Goal: Ask a question

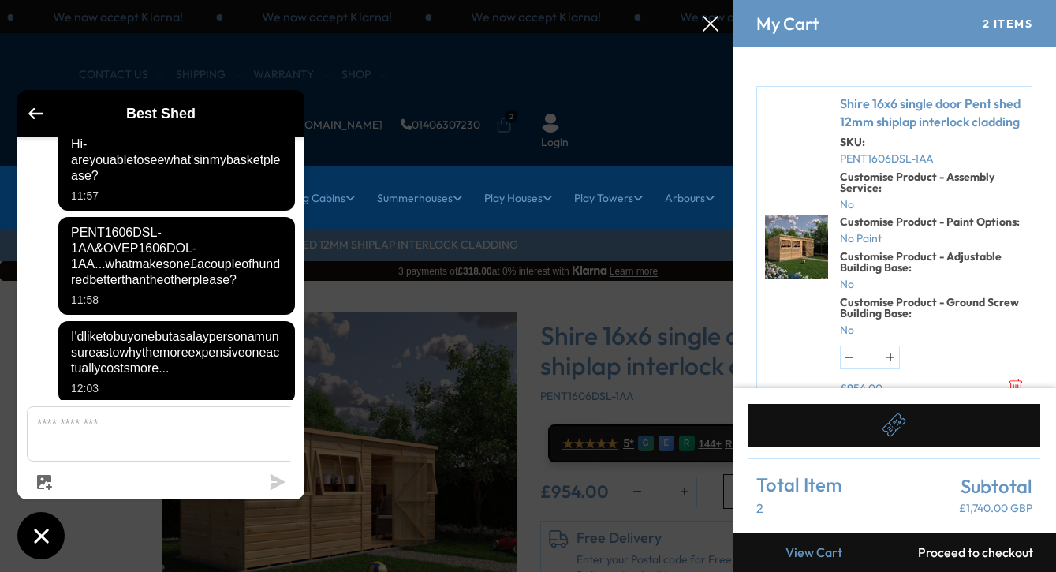
click at [872, 275] on strong "Customise Product - Adjustable Building Base:" at bounding box center [921, 261] width 162 height 25
click at [589, 0] on div at bounding box center [528, 0] width 1056 height 0
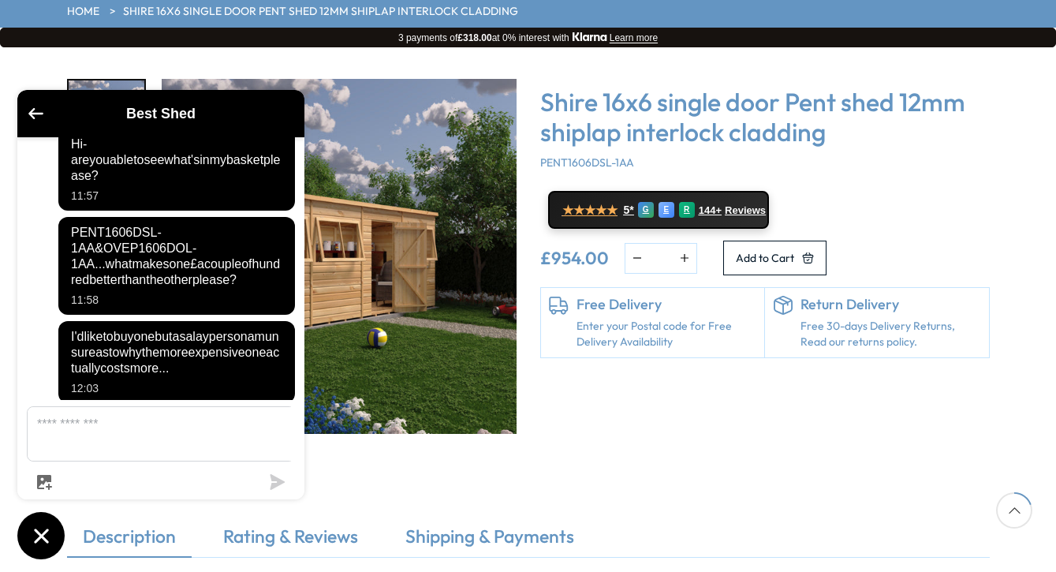
scroll to position [144, 0]
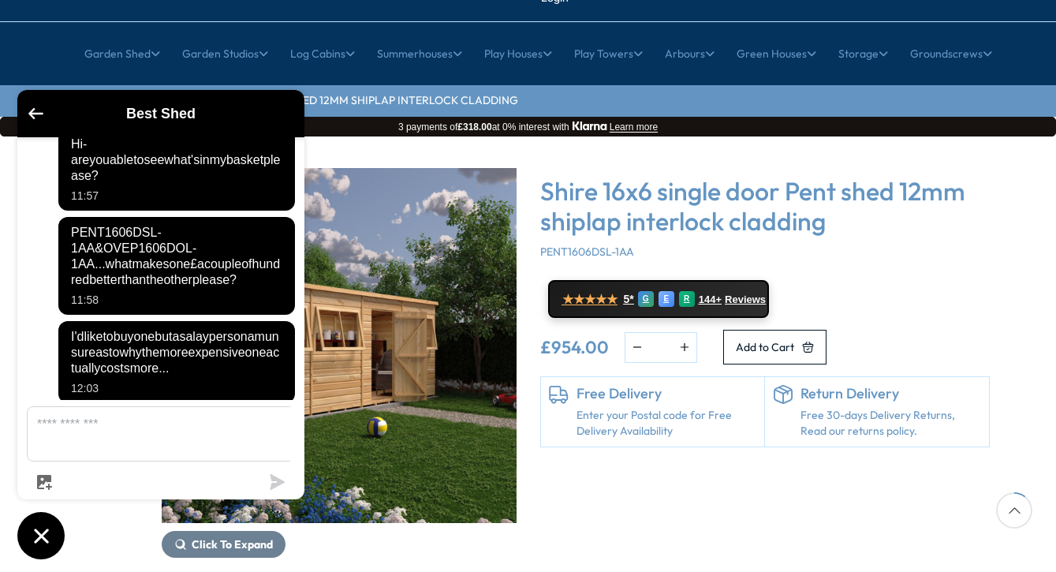
click at [671, 388] on div "Free Delivery Enter your Postal code for Free Delivery Availability" at bounding box center [653, 411] width 225 height 69
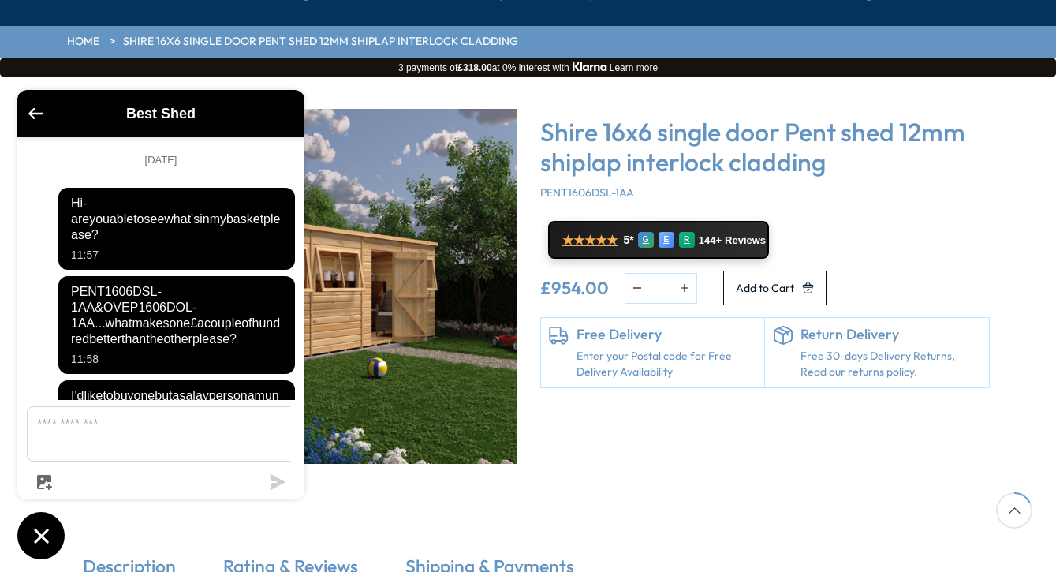
scroll to position [200, 0]
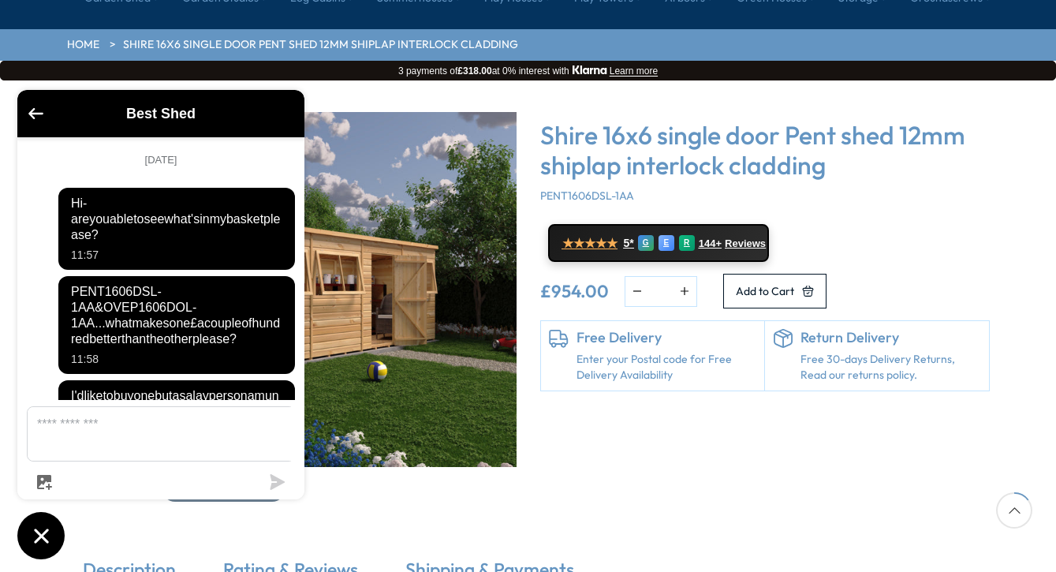
click at [435, 187] on img "1 / 1" at bounding box center [339, 289] width 355 height 355
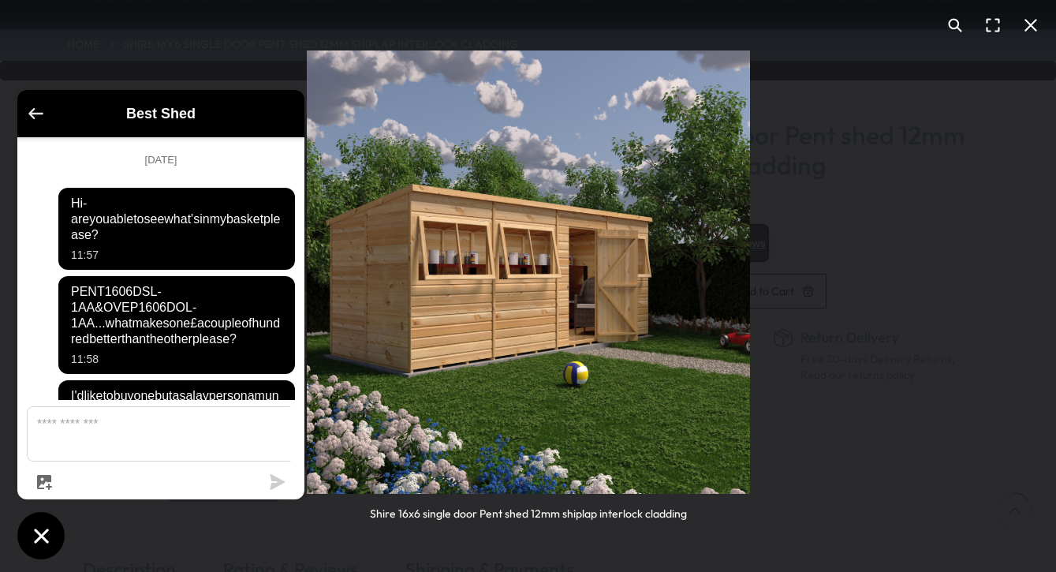
click at [36, 114] on icon "Go back to the main screen" at bounding box center [35, 113] width 15 height 11
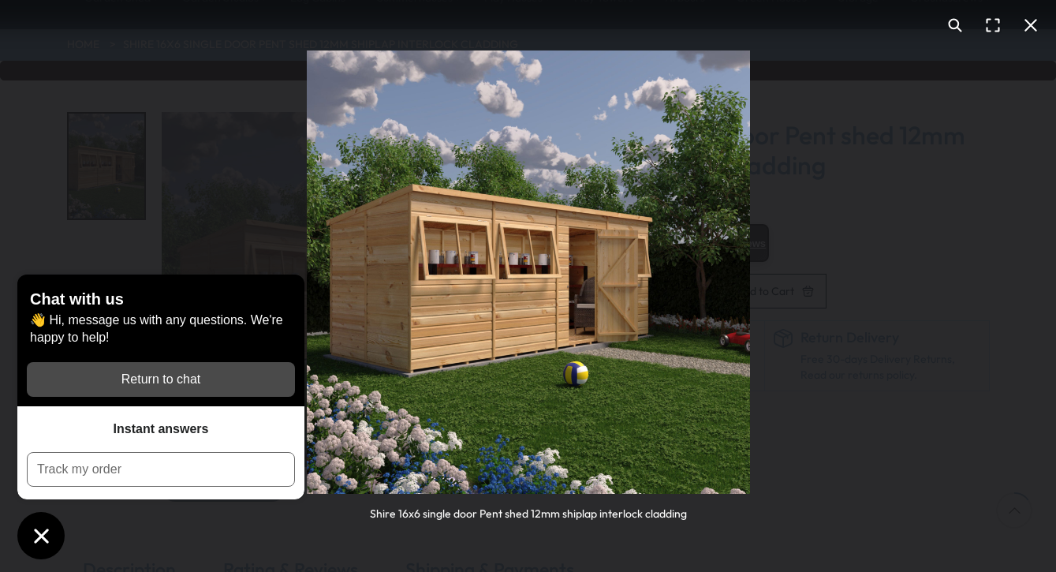
click at [172, 385] on div "Return to chat" at bounding box center [160, 379] width 249 height 17
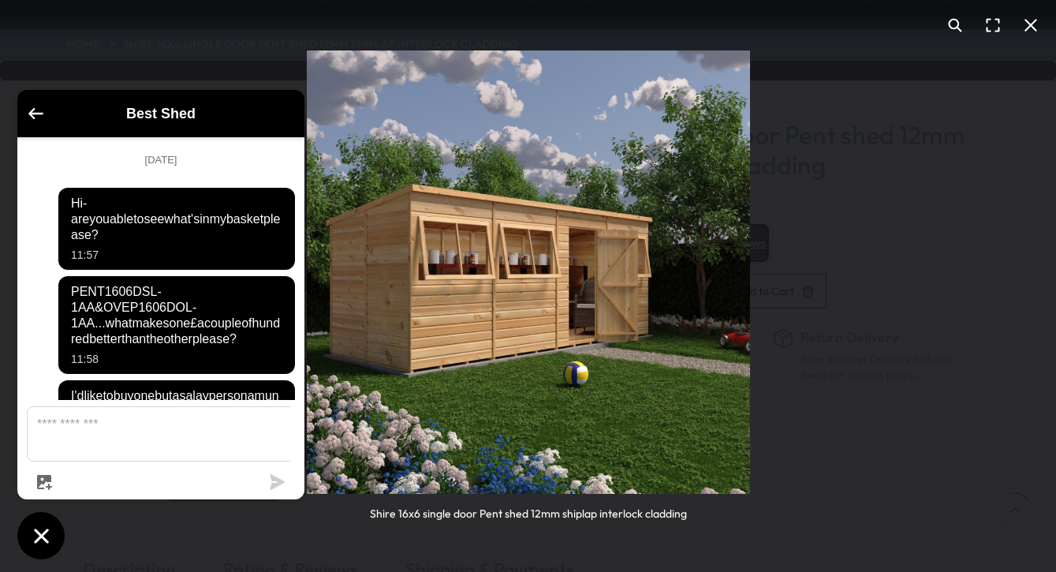
scroll to position [59, 0]
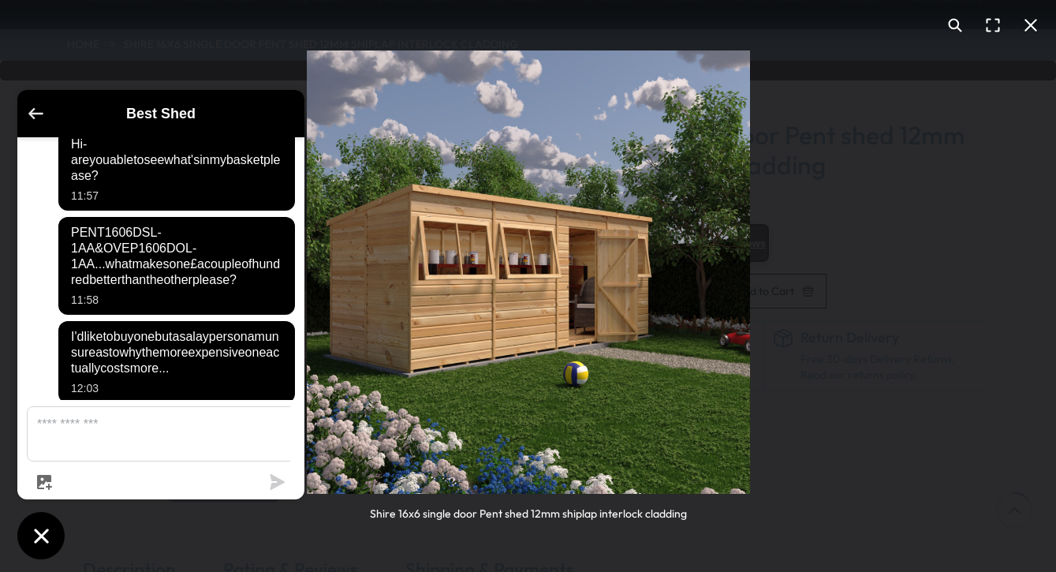
click at [36, 110] on icon "Go back to the main screen" at bounding box center [35, 113] width 15 height 11
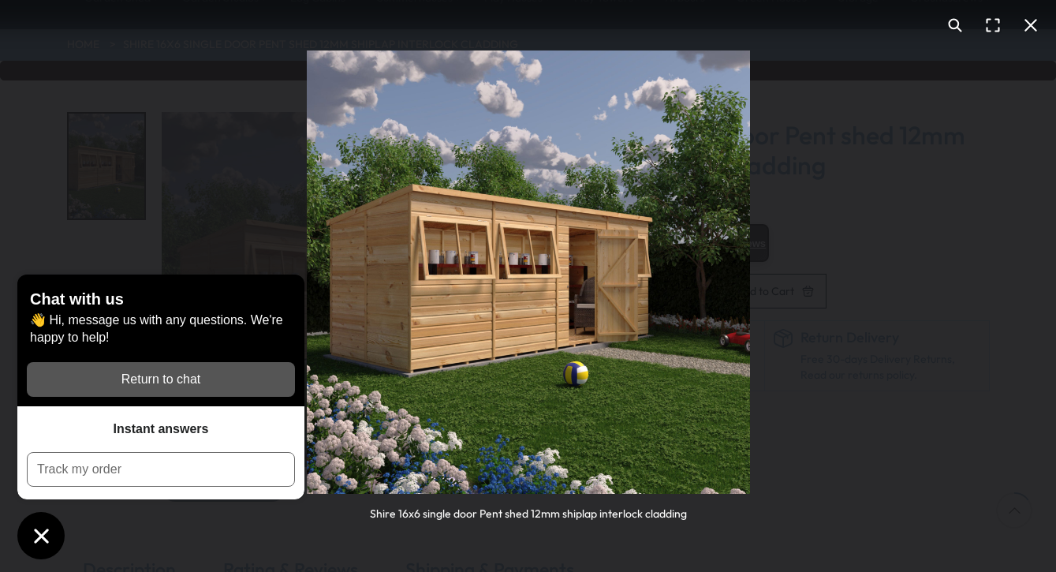
click at [570, 186] on img "You can close this modal content with the ESC key" at bounding box center [528, 271] width 443 height 443
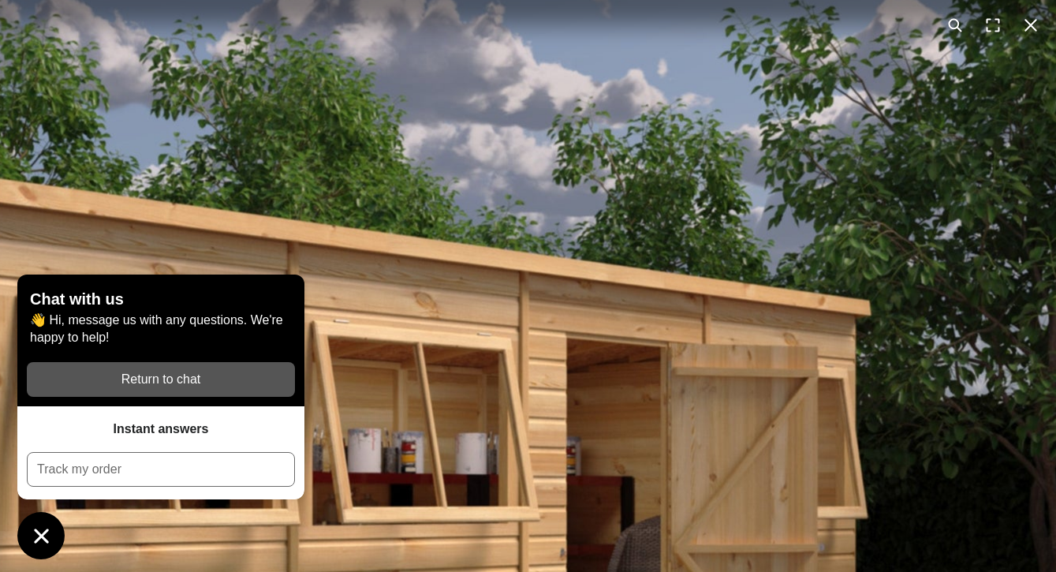
click at [1037, 24] on button "You can close this modal content with the ESC key" at bounding box center [1031, 25] width 38 height 38
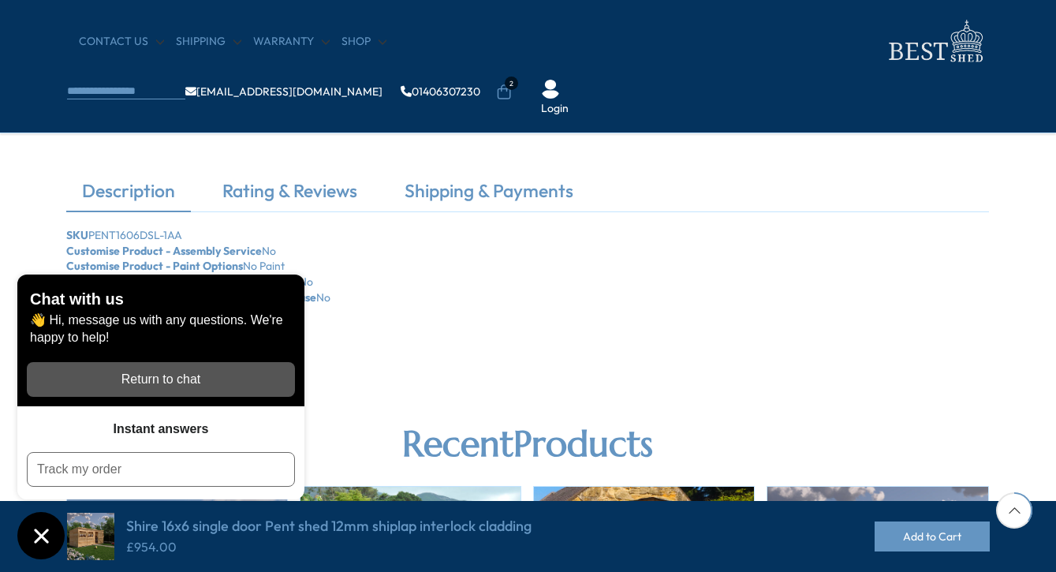
scroll to position [447, 1]
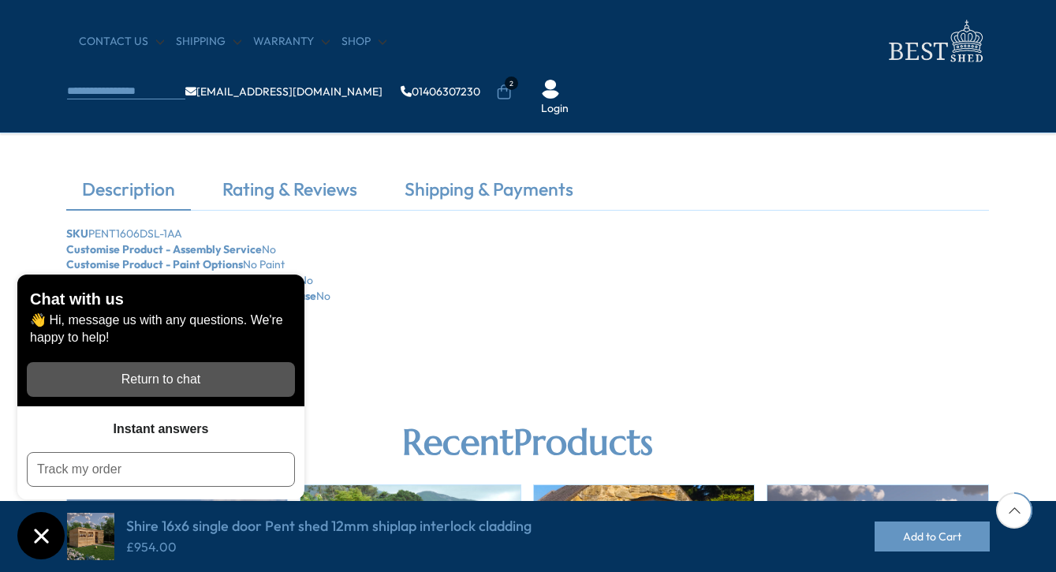
click at [141, 193] on link "Description" at bounding box center [128, 193] width 125 height 33
click at [105, 185] on link "Description" at bounding box center [128, 193] width 125 height 33
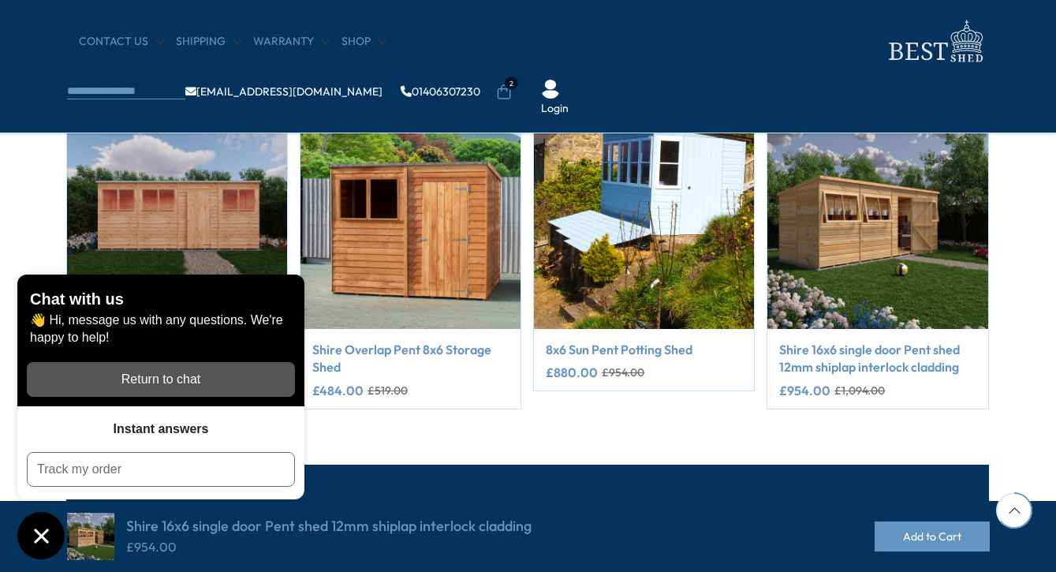
scroll to position [828, 1]
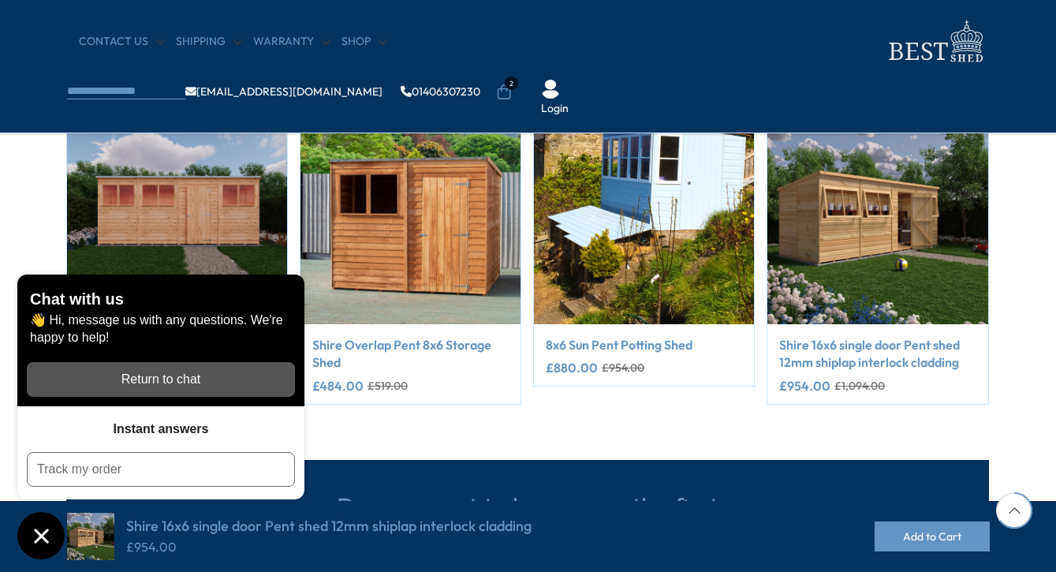
click at [512, 84] on icon at bounding box center [504, 92] width 16 height 16
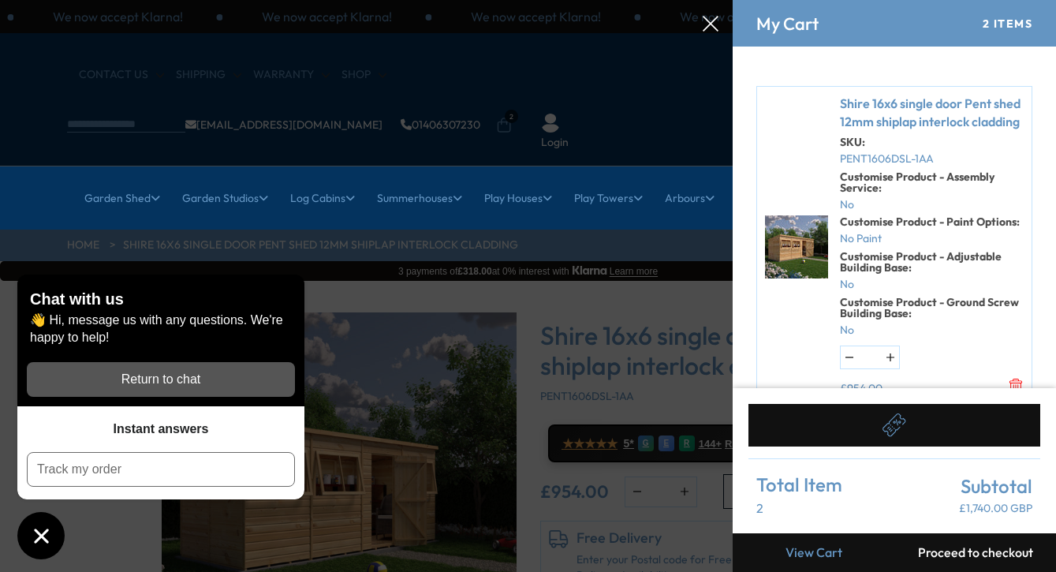
scroll to position [0, 0]
click at [869, 111] on link "Shire 16x6 single door Pent shed 12mm shiplap interlock cladding" at bounding box center [932, 113] width 184 height 36
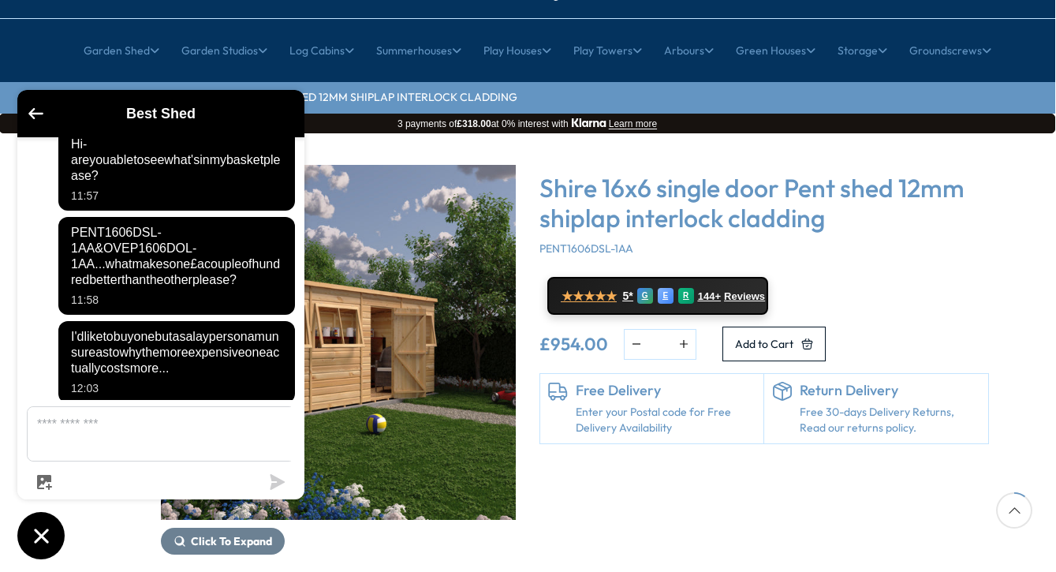
scroll to position [151, 1]
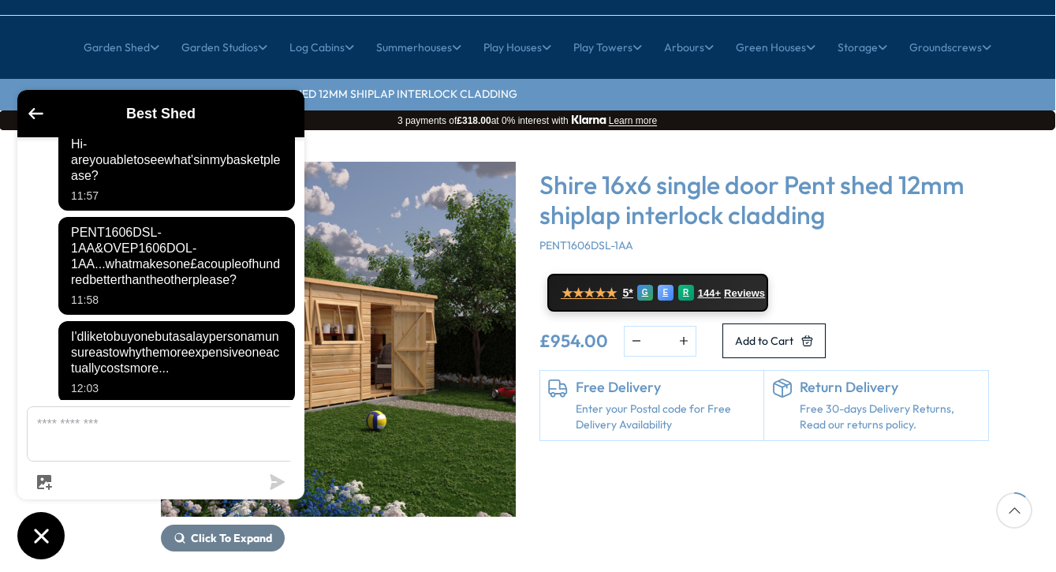
click at [645, 402] on link "Enter your Postal code for Free Delivery Availability" at bounding box center [666, 417] width 181 height 31
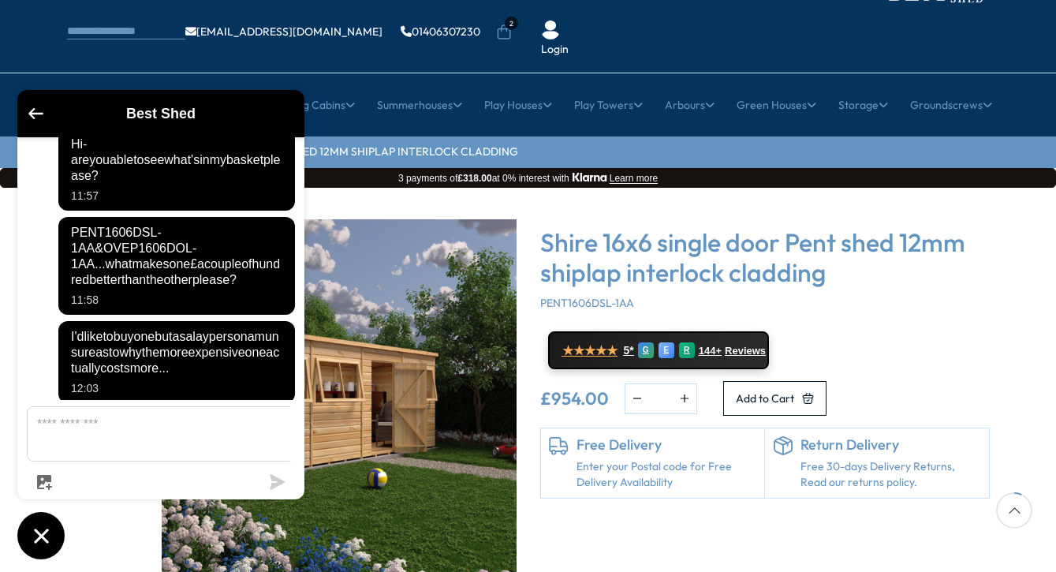
scroll to position [91, 0]
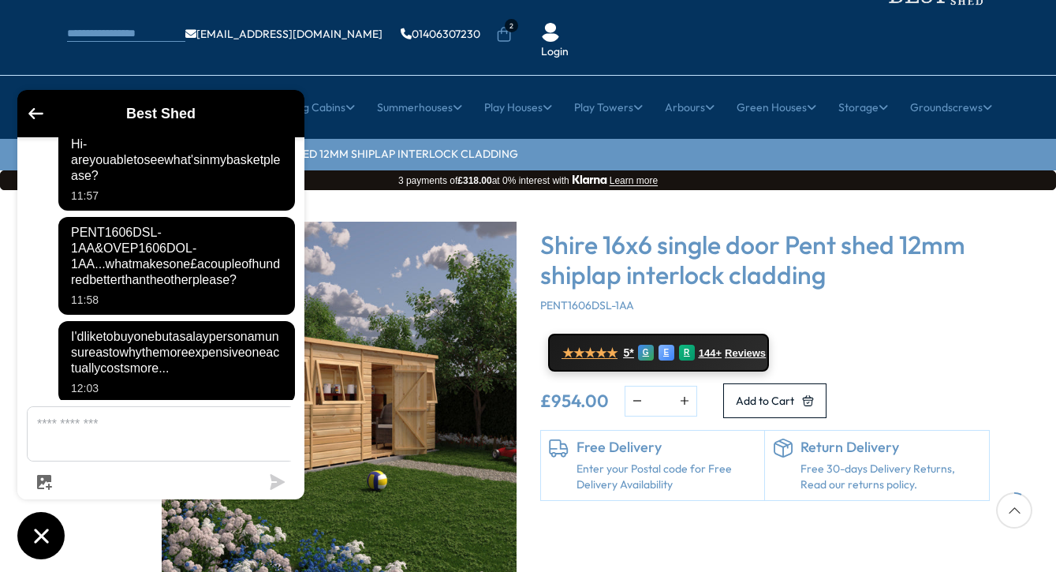
click at [604, 462] on link "Enter your Postal code for Free Delivery Availability" at bounding box center [667, 477] width 181 height 31
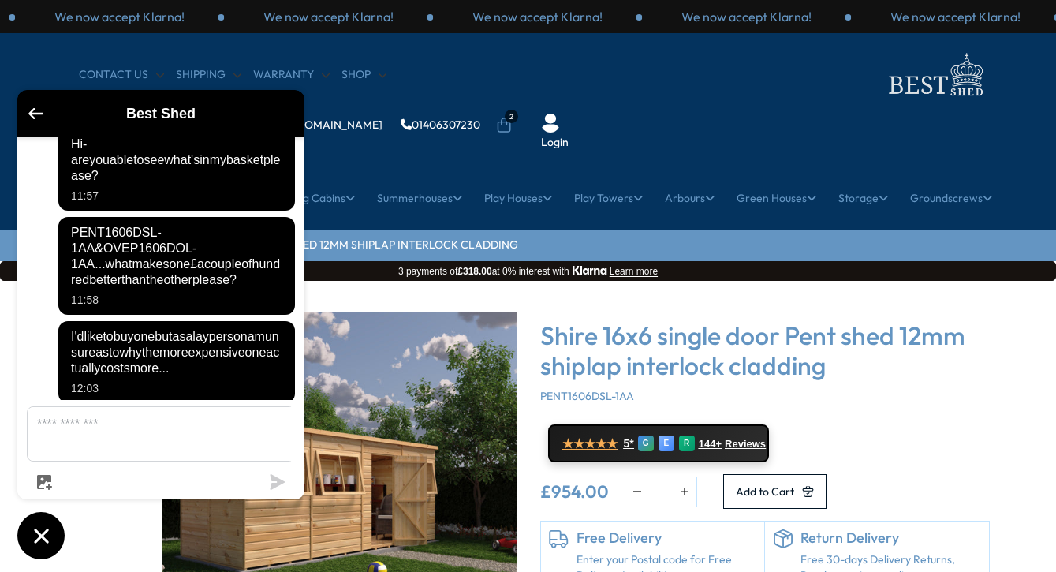
click at [599, 552] on link "Enter your Postal code for Free Delivery Availability" at bounding box center [667, 567] width 181 height 31
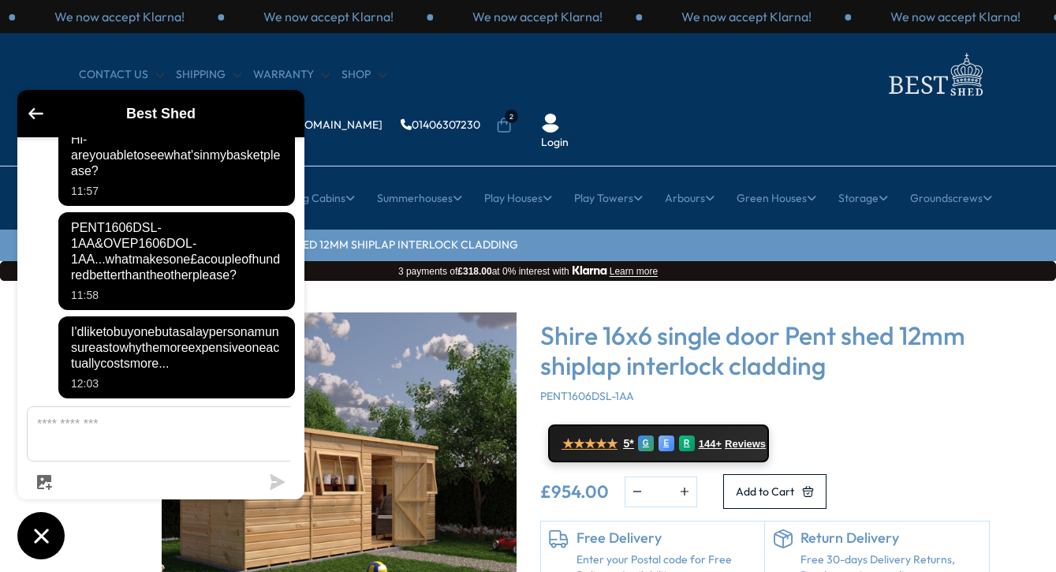
scroll to position [272, 0]
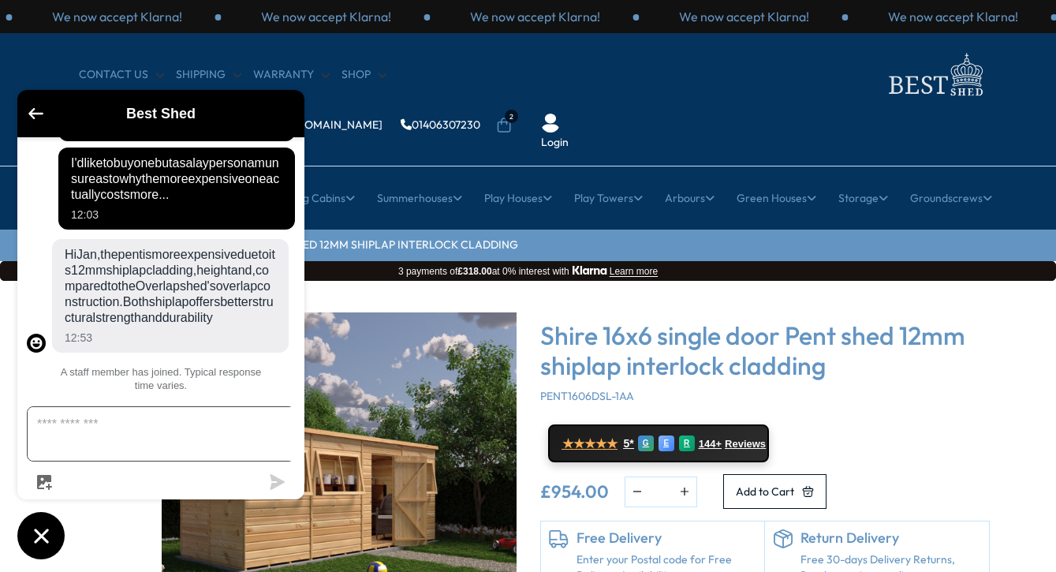
click at [67, 452] on textarea "Message us" at bounding box center [171, 434] width 286 height 54
click at [192, 440] on textarea "**********" at bounding box center [171, 434] width 286 height 54
type textarea "**********"
click at [283, 495] on div "**********" at bounding box center [160, 318] width 287 height 362
click at [277, 481] on icon "submit" at bounding box center [278, 482] width 15 height 16
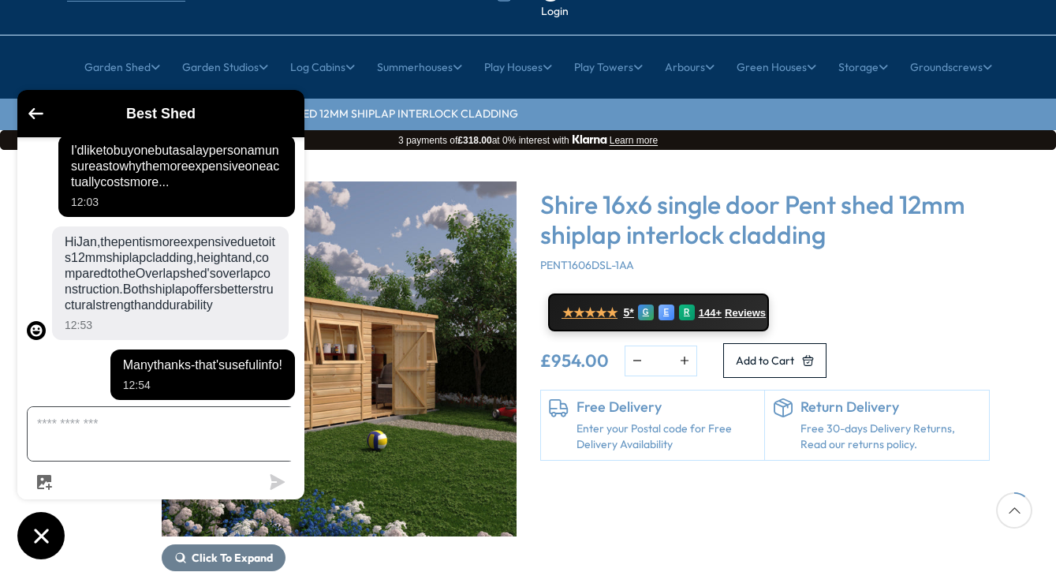
scroll to position [144, 0]
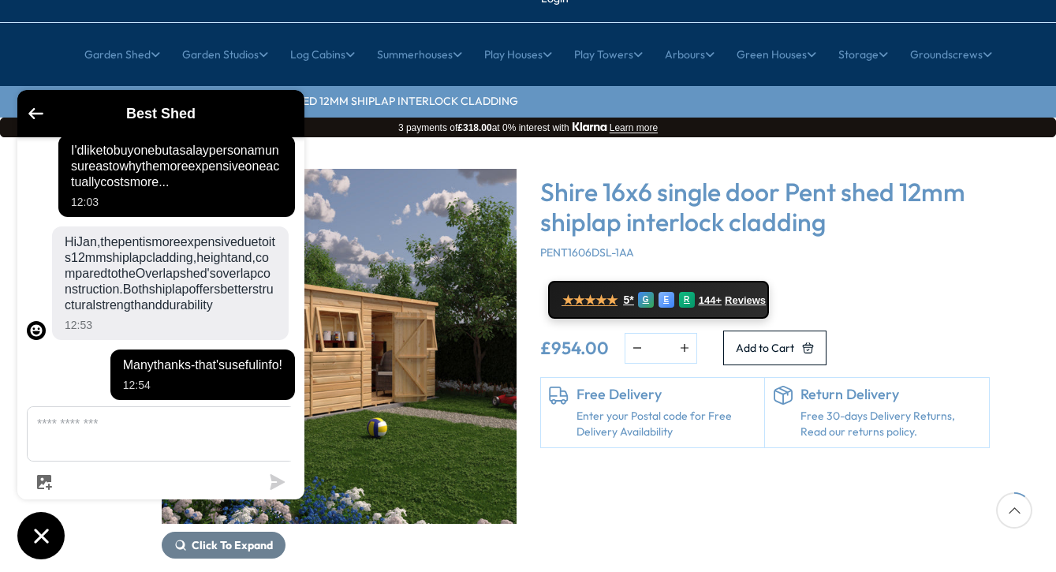
click at [630, 409] on link "Enter your Postal code for Free Delivery Availability" at bounding box center [667, 424] width 181 height 31
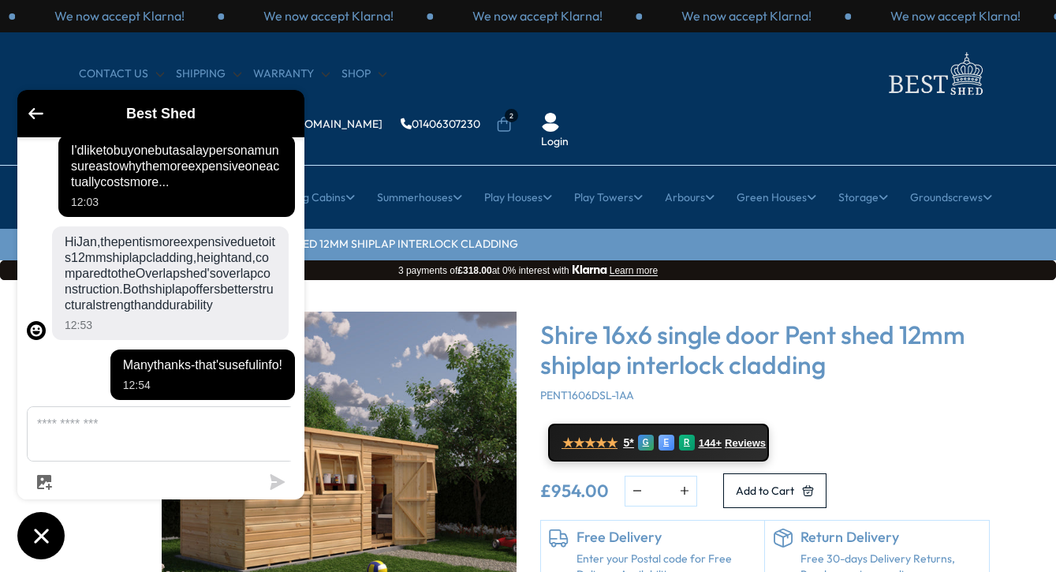
scroll to position [0, 0]
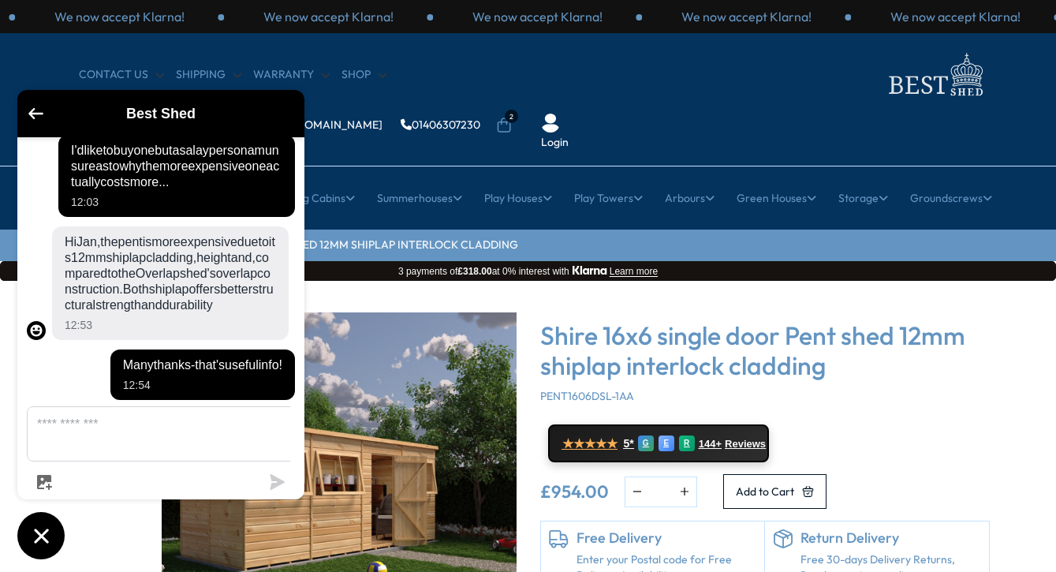
click at [615, 552] on link "Enter your Postal code for Free Delivery Availability" at bounding box center [667, 567] width 181 height 31
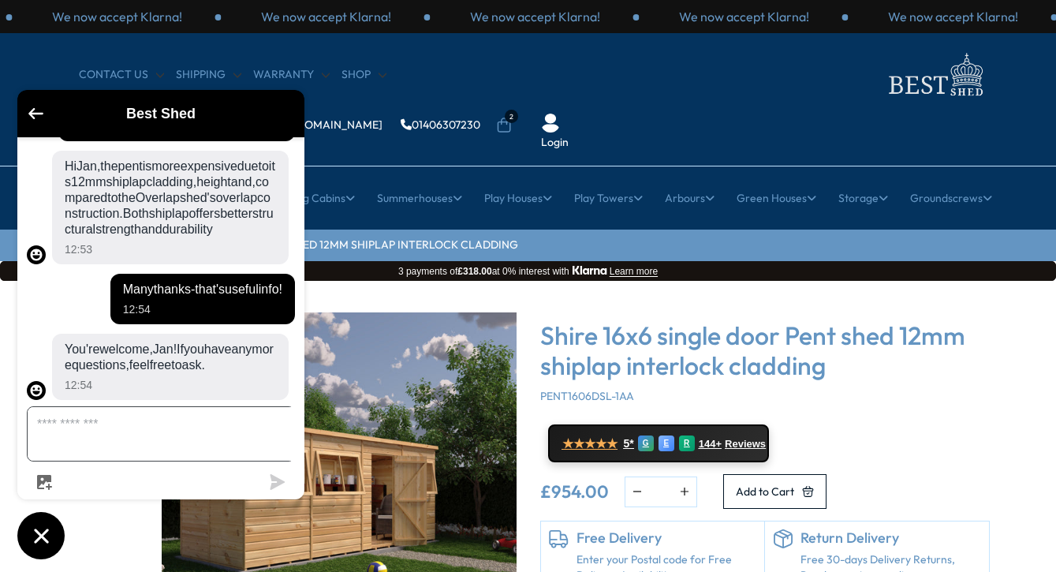
click at [74, 442] on textarea "Message us" at bounding box center [171, 434] width 286 height 54
click at [646, 552] on link "Enter your Postal code for Free Delivery Availability" at bounding box center [667, 567] width 181 height 31
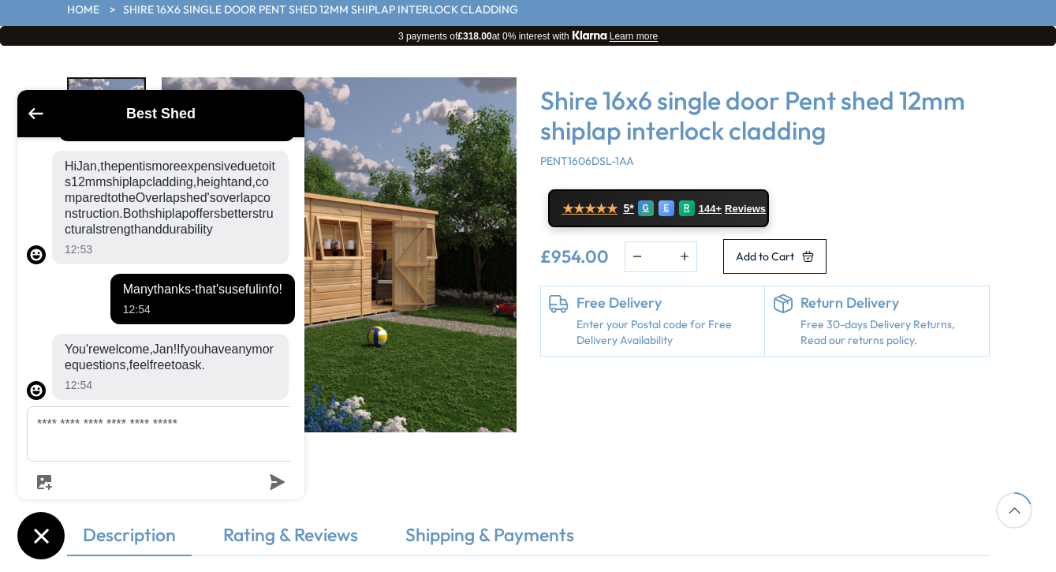
scroll to position [217, 0]
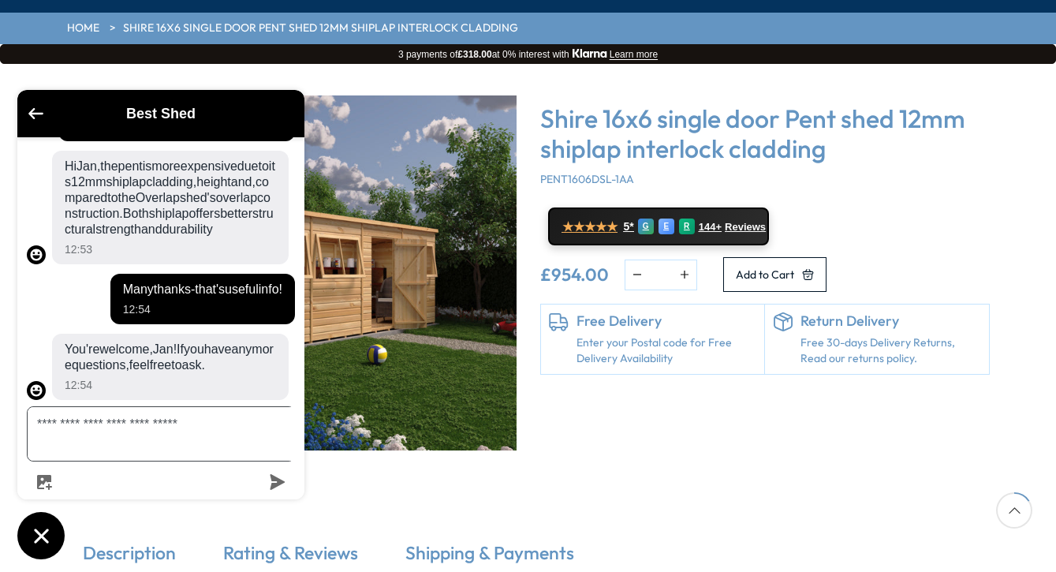
click at [208, 447] on textarea "**********" at bounding box center [171, 434] width 286 height 54
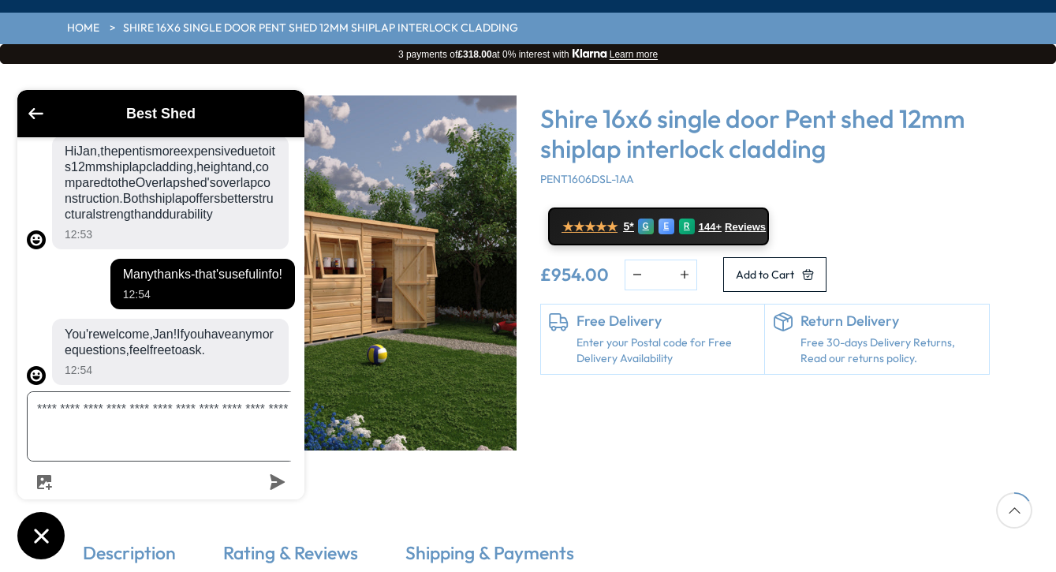
scroll to position [397, 0]
type textarea "**********"
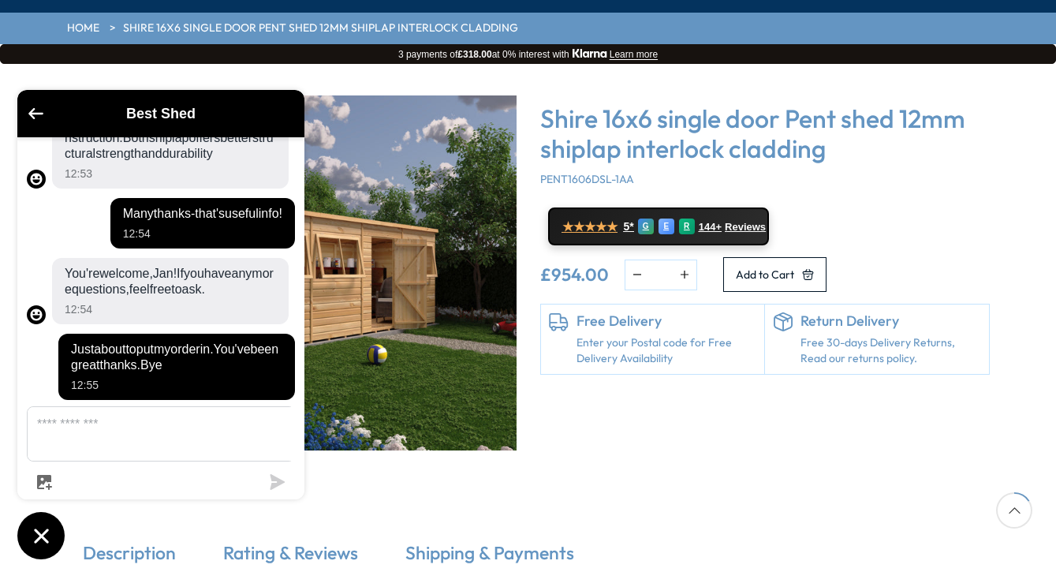
click at [38, 525] on icon "Chat window" at bounding box center [41, 536] width 24 height 24
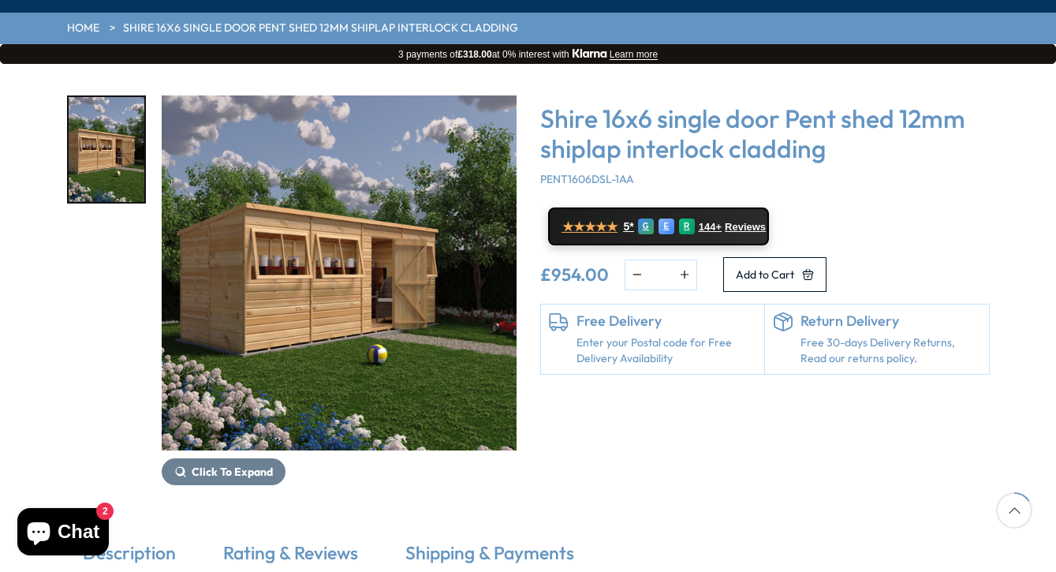
click at [65, 545] on button "Chat 2" at bounding box center [63, 531] width 92 height 47
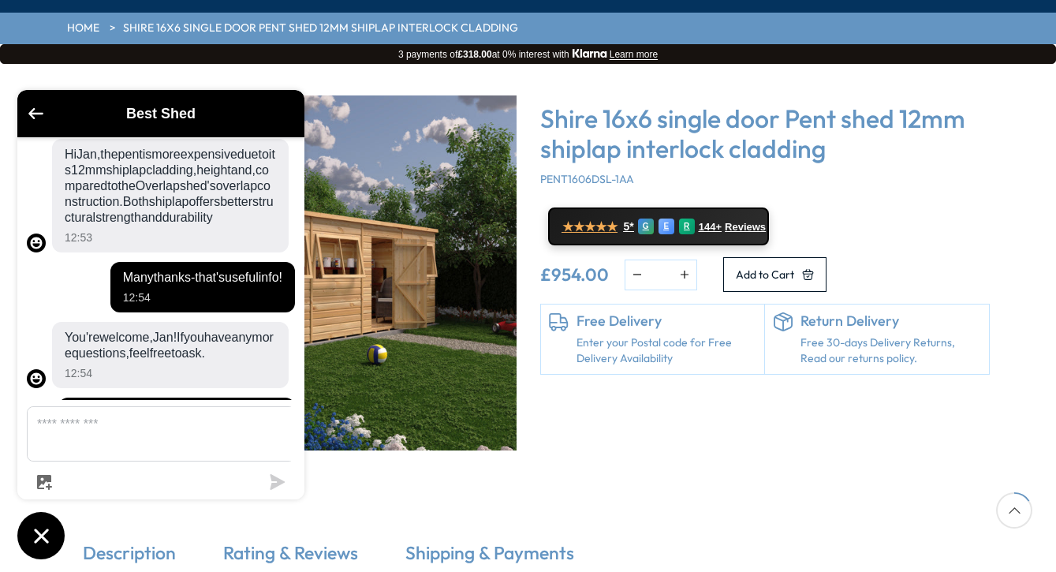
scroll to position [322, 0]
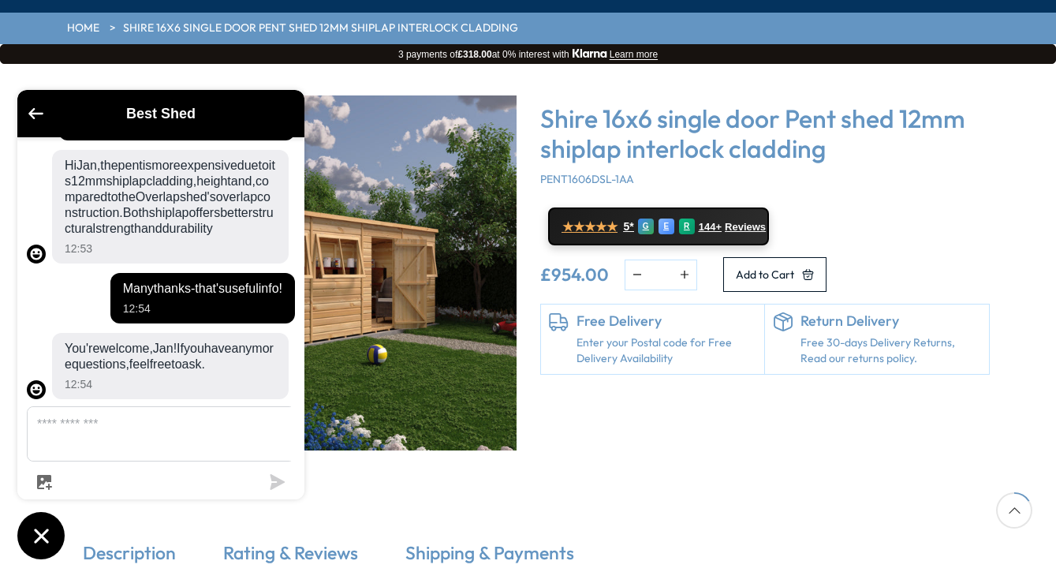
drag, startPoint x: 207, startPoint y: 296, endPoint x: 52, endPoint y: 180, distance: 193.3
click at [52, 180] on div "Hi Jan, the pent is more expensive due to its 12mm shiplap cladding, height and…" at bounding box center [170, 207] width 237 height 114
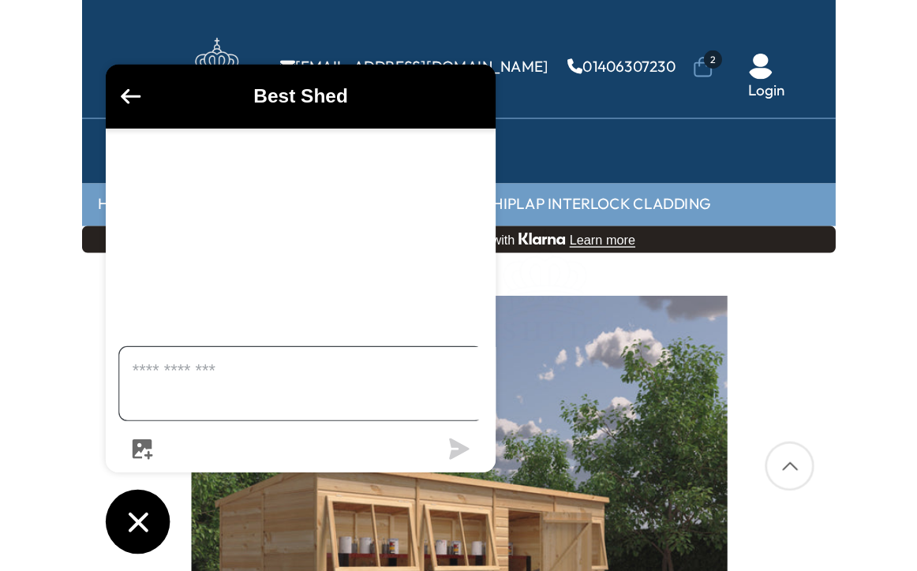
scroll to position [168, 0]
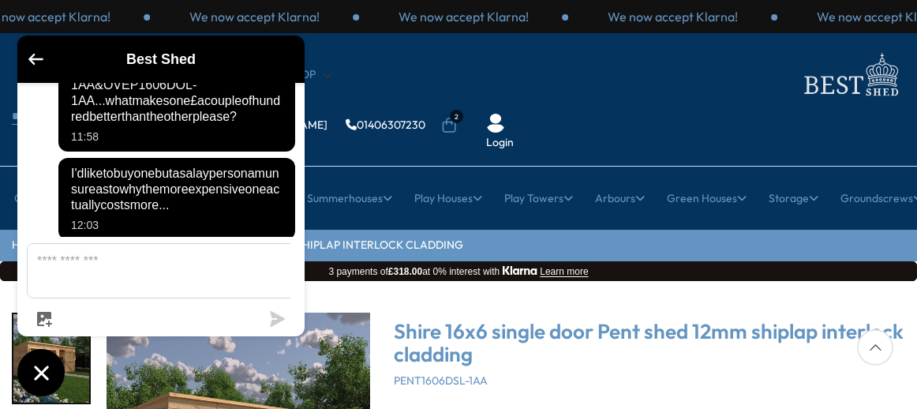
click at [47, 369] on icon "Chat window" at bounding box center [41, 372] width 14 height 14
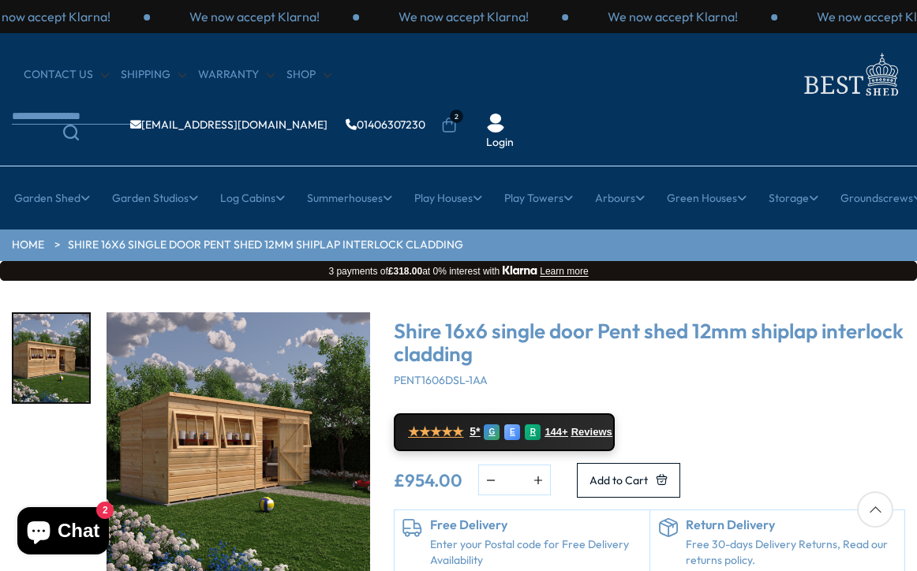
click at [465, 420] on link "Enter your Postal code for Free Delivery Availability" at bounding box center [535, 552] width 211 height 31
